Goal: Understand process/instructions: Learn how to perform a task or action

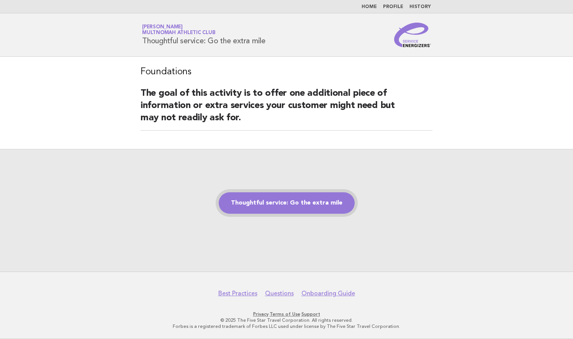
click at [265, 195] on link "Thoughtful service: Go the extra mile" at bounding box center [287, 202] width 136 height 21
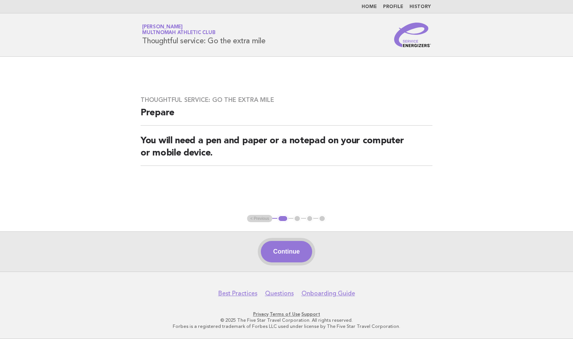
click at [284, 257] on button "Continue" at bounding box center [286, 251] width 51 height 21
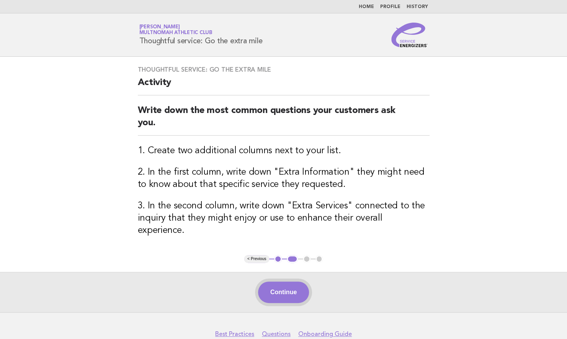
click at [299, 281] on button "Continue" at bounding box center [283, 291] width 51 height 21
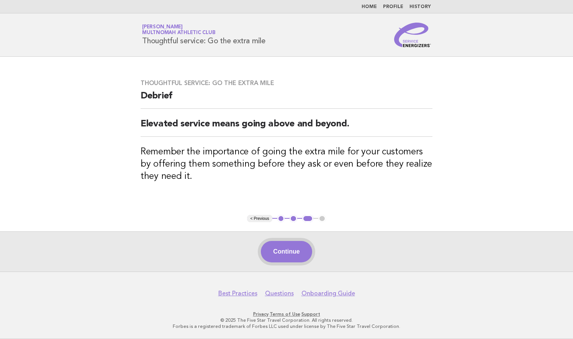
click at [284, 257] on button "Continue" at bounding box center [286, 251] width 51 height 21
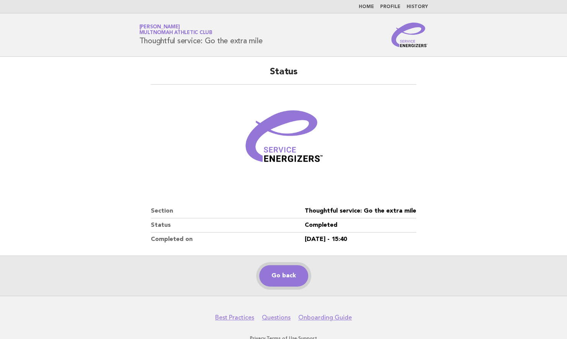
click at [284, 271] on link "Go back" at bounding box center [283, 275] width 49 height 21
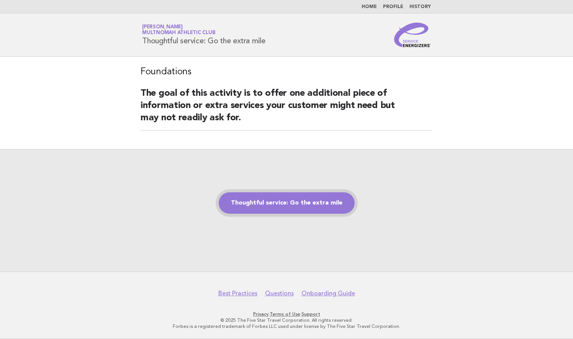
click at [326, 204] on link "Thoughtful service: Go the extra mile" at bounding box center [287, 202] width 136 height 21
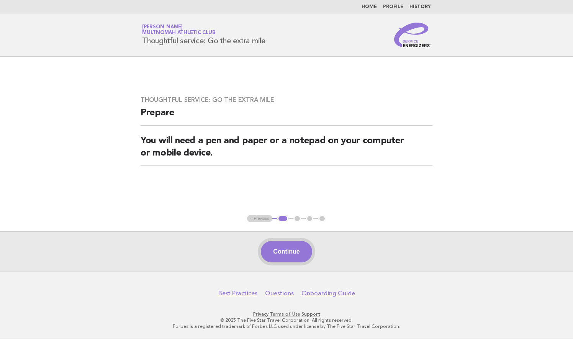
click at [285, 250] on button "Continue" at bounding box center [286, 251] width 51 height 21
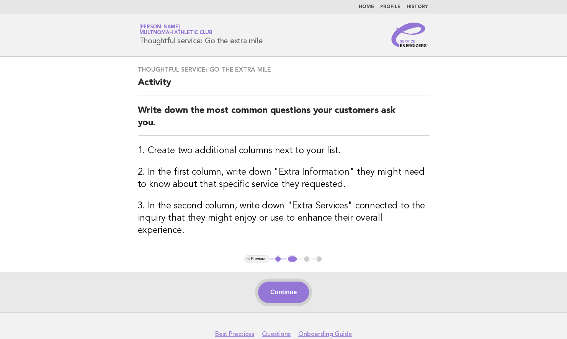
click at [294, 281] on button "Continue" at bounding box center [283, 291] width 51 height 21
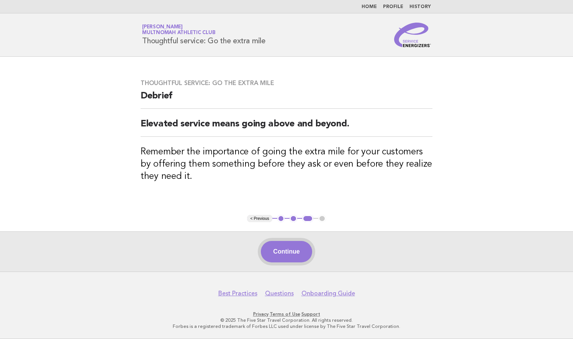
click at [287, 250] on button "Continue" at bounding box center [286, 251] width 51 height 21
